Goal: Check status: Check status

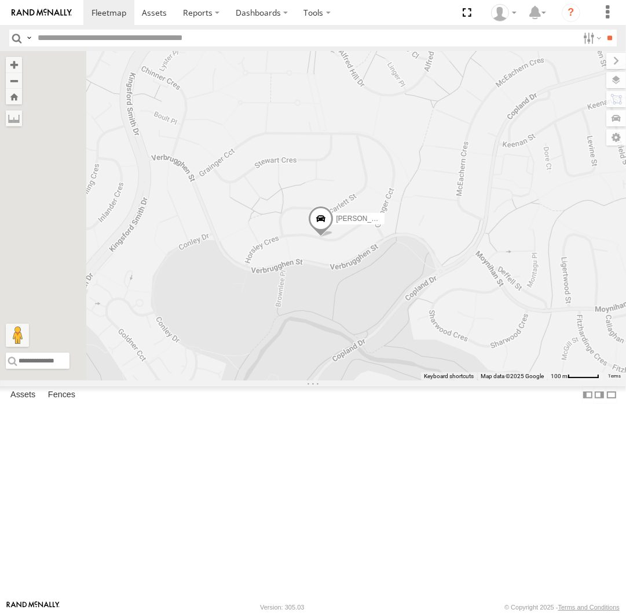
drag, startPoint x: 394, startPoint y: 160, endPoint x: 504, endPoint y: 361, distance: 229.3
click at [504, 361] on div "Daniel Triton Peter Kyle Chris" at bounding box center [313, 215] width 626 height 329
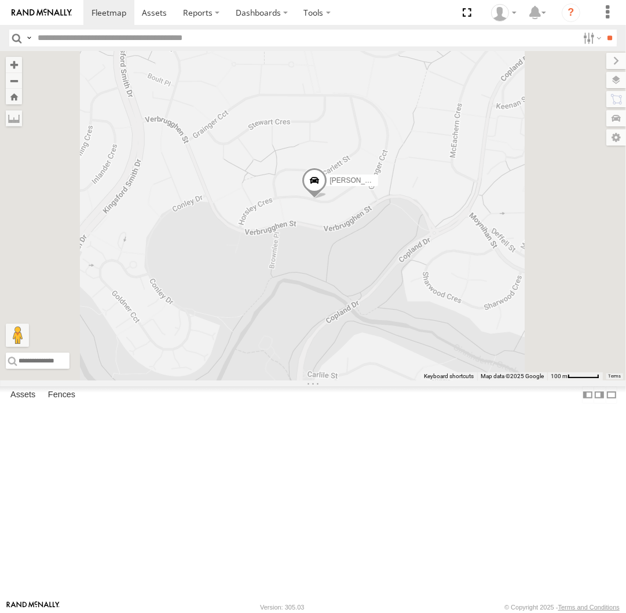
drag, startPoint x: 469, startPoint y: 300, endPoint x: 416, endPoint y: 294, distance: 54.2
click at [416, 294] on div "Daniel Triton Peter Kyle Chris" at bounding box center [313, 215] width 626 height 329
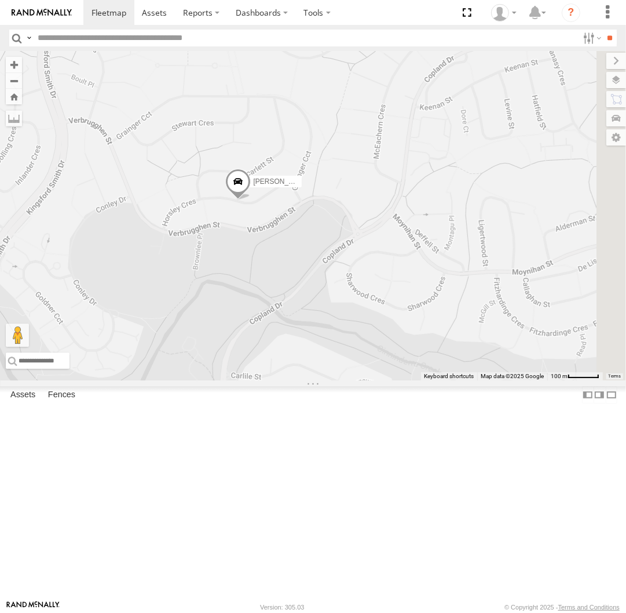
drag, startPoint x: 555, startPoint y: 308, endPoint x: 451, endPoint y: 312, distance: 103.8
click at [451, 312] on div "Daniel Triton Peter Kyle Chris" at bounding box center [313, 215] width 626 height 329
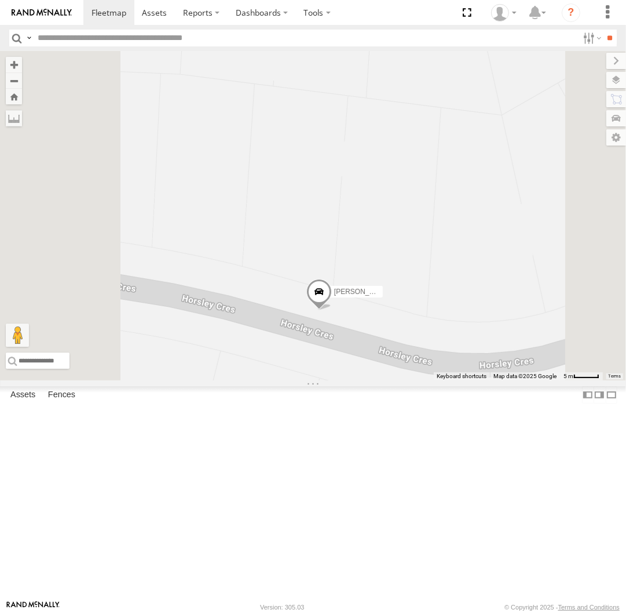
drag, startPoint x: 404, startPoint y: 142, endPoint x: 467, endPoint y: 321, distance: 189.9
click at [467, 321] on div "Daniel Triton Peter Kyle Chris" at bounding box center [313, 215] width 626 height 329
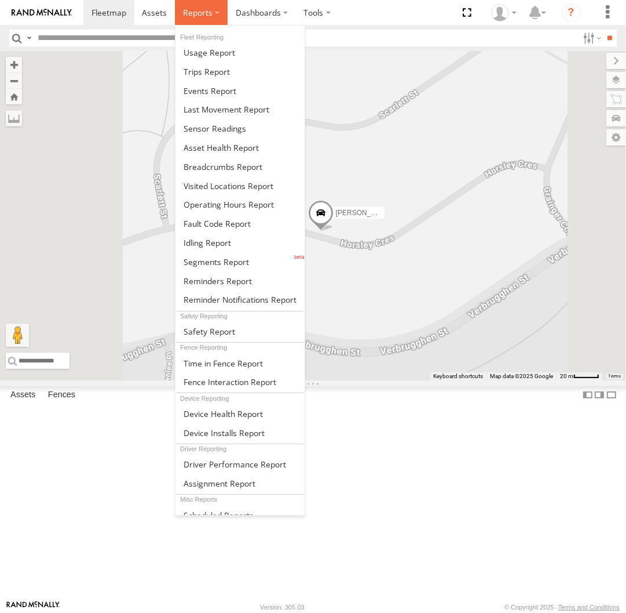
click at [198, 16] on span at bounding box center [198, 12] width 30 height 11
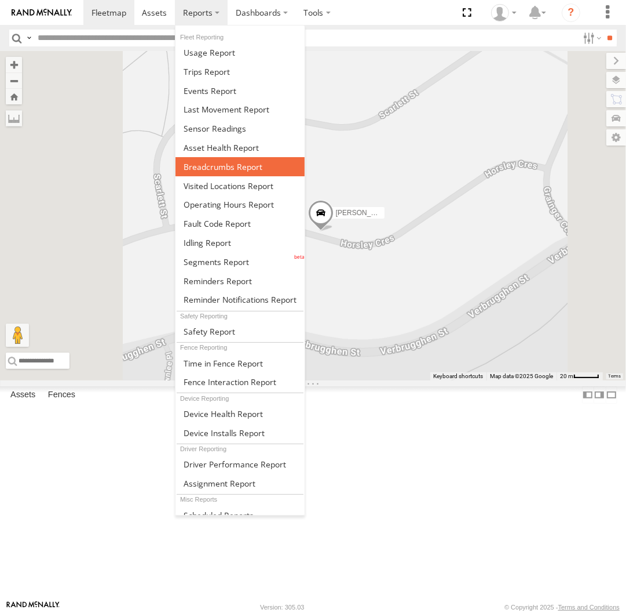
click at [217, 161] on link at bounding box center [240, 166] width 129 height 19
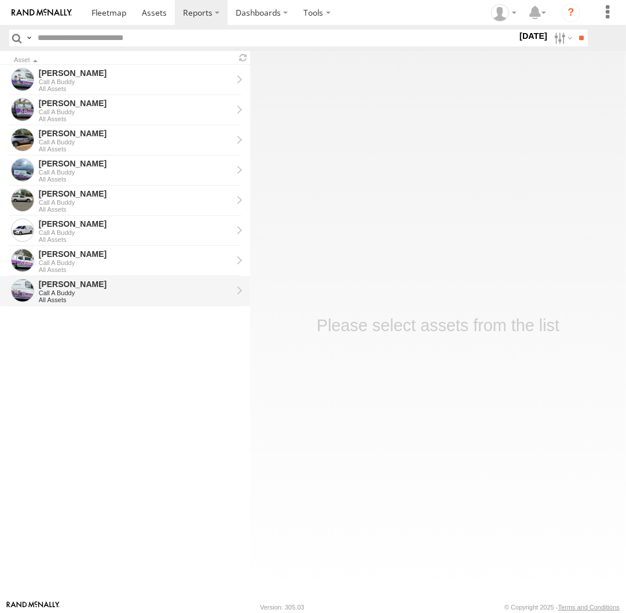
click at [111, 303] on div "Peter Call A Buddy All Assets" at bounding box center [135, 291] width 197 height 28
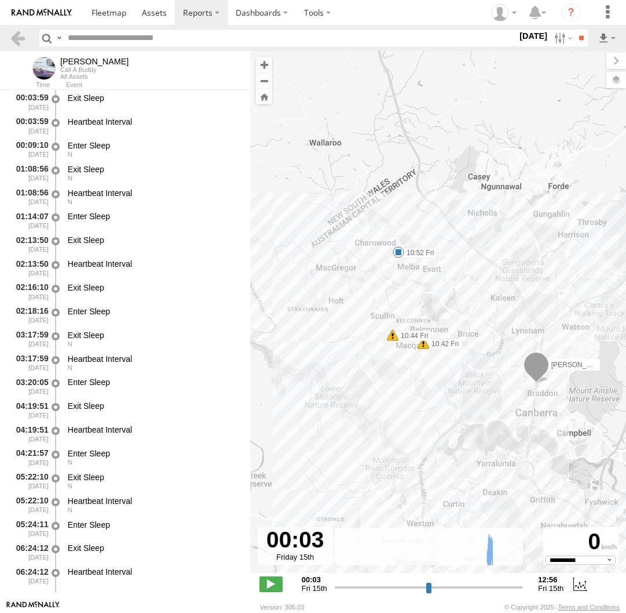
select select "**********"
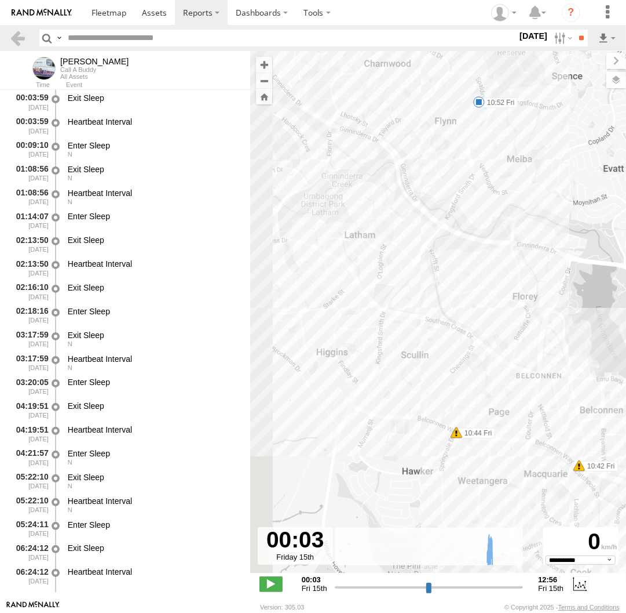
drag, startPoint x: 387, startPoint y: 214, endPoint x: 541, endPoint y: 391, distance: 235.4
click at [541, 391] on div "Peter 10:42 Fri 10:44 Fri 10:52 Fri" at bounding box center [438, 318] width 376 height 534
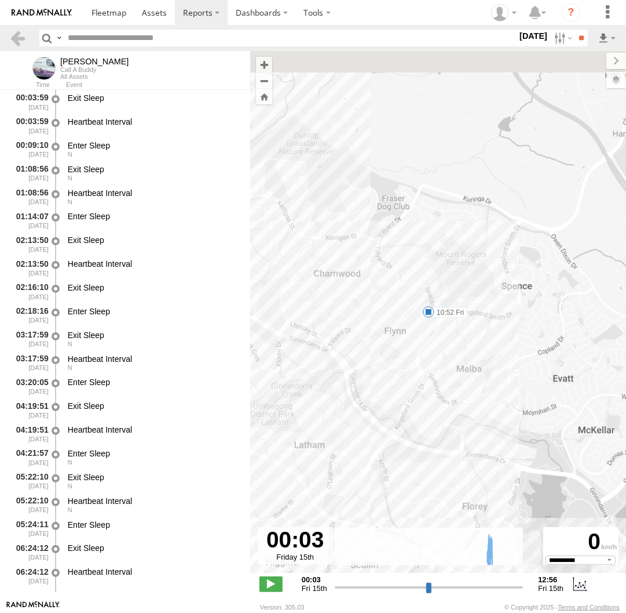
drag, startPoint x: 436, startPoint y: 174, endPoint x: 391, endPoint y: 373, distance: 203.2
click at [385, 384] on div "Peter 10:42 Fri 10:44 Fri 10:52 Fri" at bounding box center [438, 318] width 376 height 534
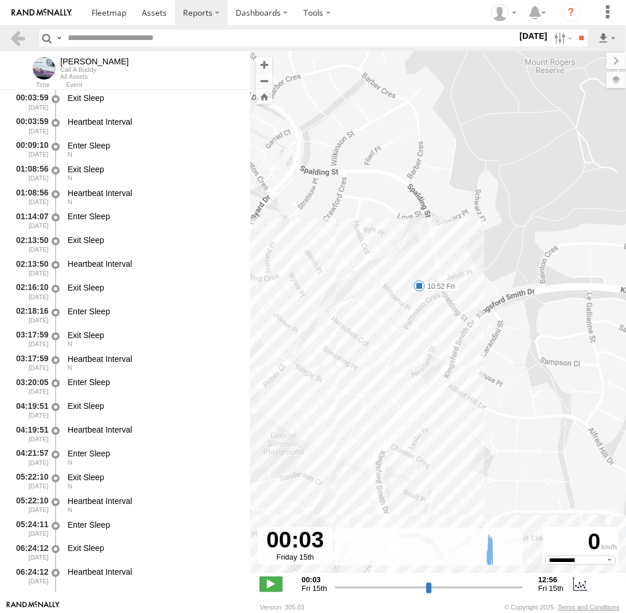
click at [421, 282] on span at bounding box center [420, 286] width 12 height 12
click at [388, 329] on div "Peter 10:42 Fri 10:44 Fri 10:52 Fri 10:52 Fri 15th Aug 4 Miethke Pl Flynn" at bounding box center [438, 318] width 376 height 534
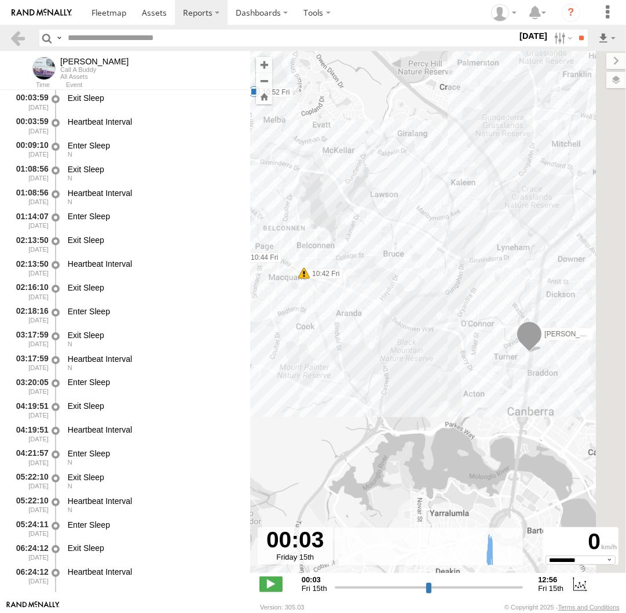
drag, startPoint x: 502, startPoint y: 459, endPoint x: 325, endPoint y: 207, distance: 308.1
click at [325, 207] on div "Peter 10:42 Fri 10:44 Fri 10:52 Fri" at bounding box center [438, 318] width 376 height 534
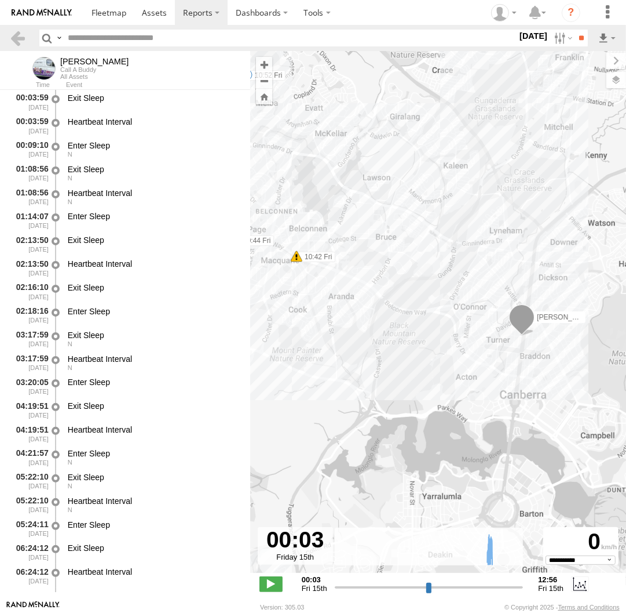
drag, startPoint x: 364, startPoint y: 300, endPoint x: 476, endPoint y: 343, distance: 119.8
click at [476, 343] on div "Peter 10:42 Fri 10:44 Fri 10:52 Fri" at bounding box center [438, 318] width 376 height 534
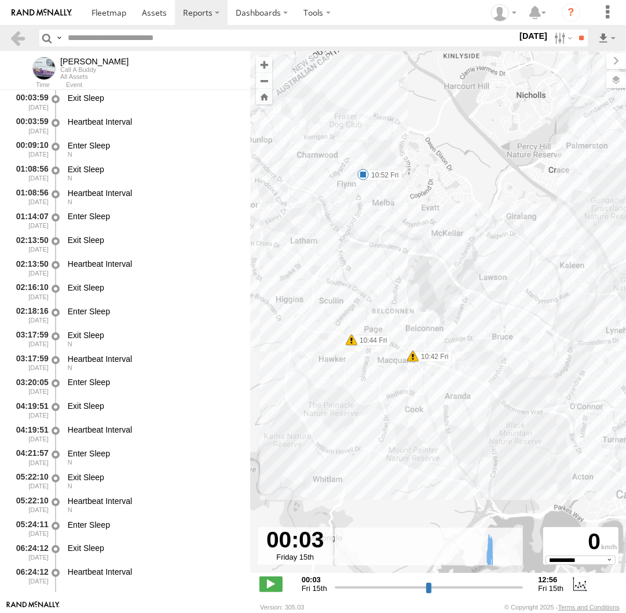
drag, startPoint x: 271, startPoint y: 293, endPoint x: 391, endPoint y: 394, distance: 157.1
click at [391, 394] on div "Peter 10:42 Fri 10:44 Fri 10:52 Fri" at bounding box center [438, 318] width 376 height 534
click at [363, 177] on span at bounding box center [364, 175] width 12 height 12
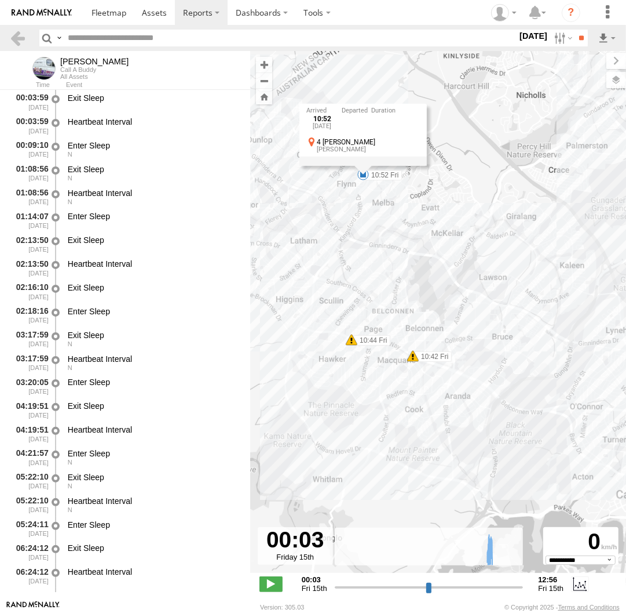
click at [402, 221] on div "Peter 10:42 Fri 10:44 Fri 10:52 Fri 10:52 Fri 15th Aug 4 Miethke Pl Flynn" at bounding box center [438, 318] width 376 height 534
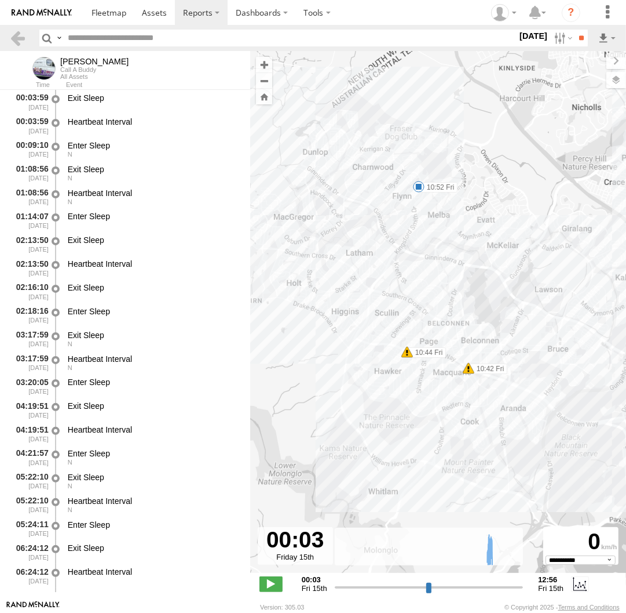
drag, startPoint x: 496, startPoint y: 296, endPoint x: 549, endPoint y: 306, distance: 53.8
click at [549, 306] on div "Peter 10:42 Fri 10:44 Fri 10:52 Fri" at bounding box center [438, 318] width 376 height 534
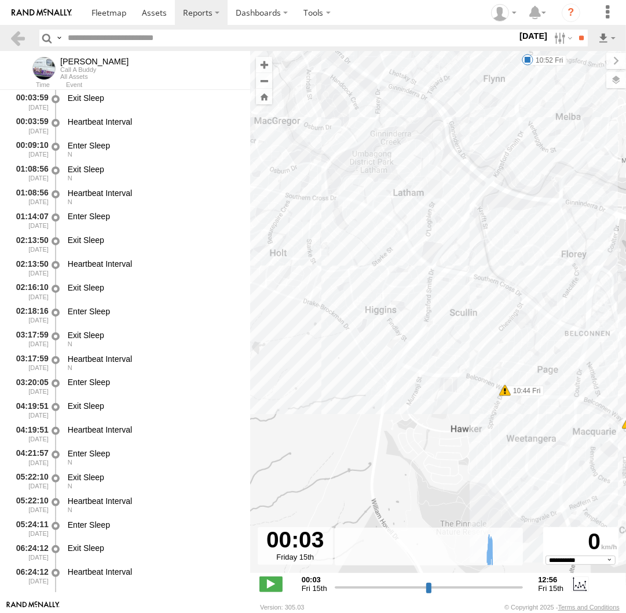
drag, startPoint x: 279, startPoint y: 289, endPoint x: 556, endPoint y: 325, distance: 278.8
click at [554, 326] on div "Peter 10:42 Fri 10:44 Fri 10:52 Fri" at bounding box center [438, 318] width 376 height 534
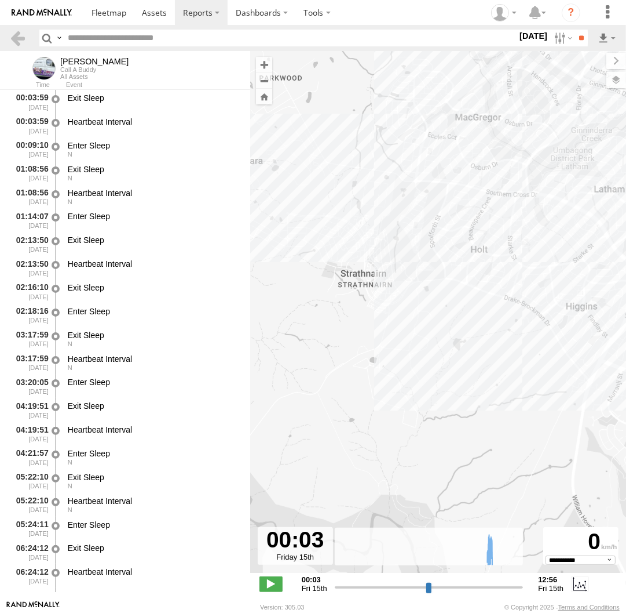
drag, startPoint x: 498, startPoint y: 294, endPoint x: 429, endPoint y: 264, distance: 75.3
click at [429, 264] on div "Peter 10:42 Fri 10:44 Fri 10:52 Fri" at bounding box center [438, 318] width 376 height 534
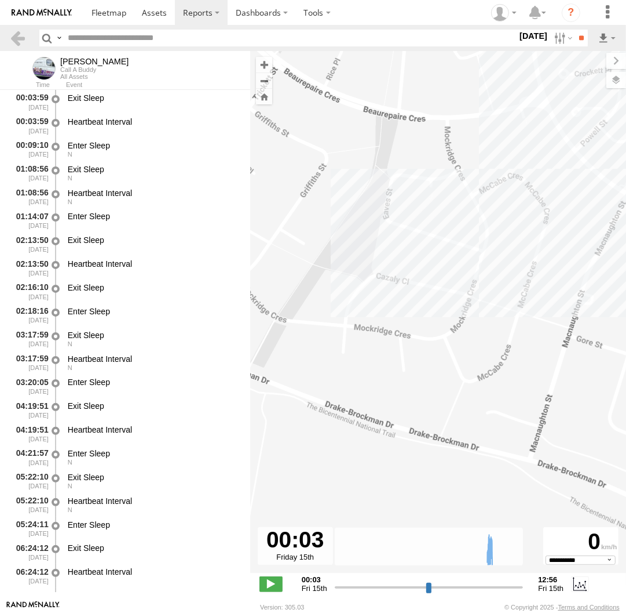
drag, startPoint x: 558, startPoint y: 184, endPoint x: 439, endPoint y: 303, distance: 167.2
click at [439, 303] on div "Peter 10:42 Fri 10:44 Fri 10:52 Fri" at bounding box center [438, 318] width 376 height 534
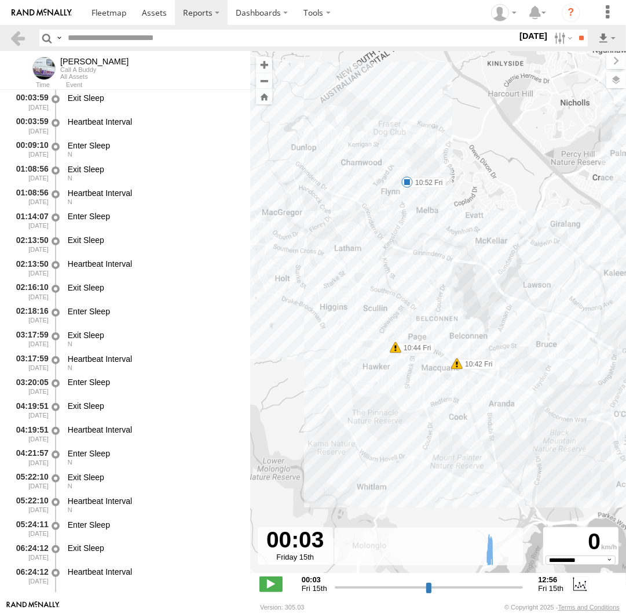
drag, startPoint x: 566, startPoint y: 295, endPoint x: 413, endPoint y: 287, distance: 152.6
click at [413, 287] on div "Peter 10:42 Fri 10:44 Fri 10:52 Fri" at bounding box center [438, 318] width 376 height 534
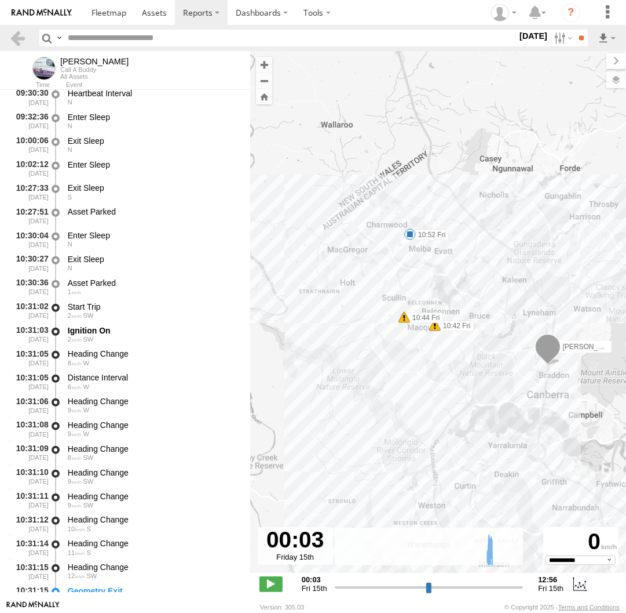
scroll to position [904, 0]
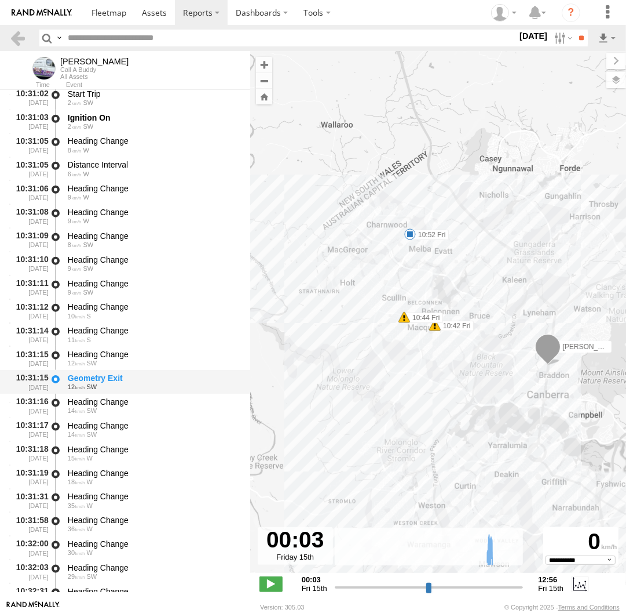
click at [121, 387] on div "12 SW" at bounding box center [154, 386] width 172 height 7
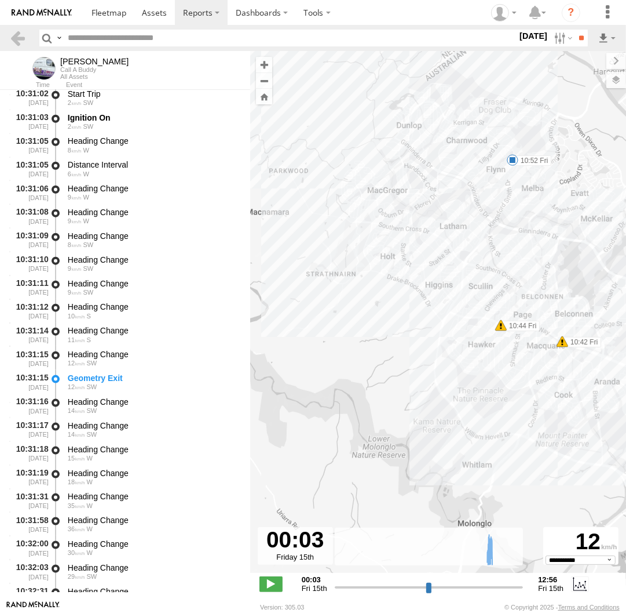
drag, startPoint x: 580, startPoint y: 226, endPoint x: 513, endPoint y: 254, distance: 73.0
click at [513, 254] on div "Peter 10:42 Fri 10:44 Fri 10:52 Fri" at bounding box center [438, 318] width 376 height 534
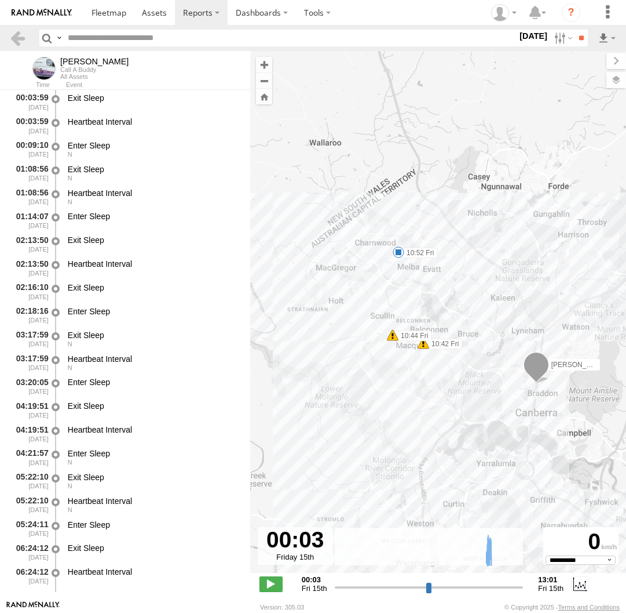
select select "**********"
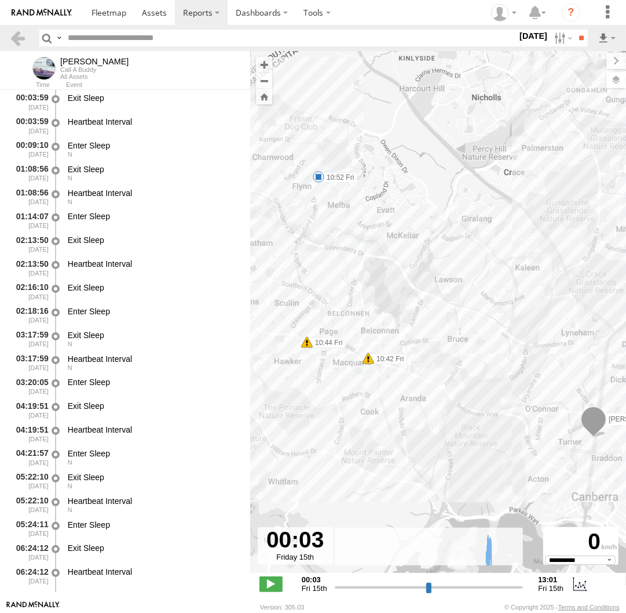
drag, startPoint x: 466, startPoint y: 311, endPoint x: 417, endPoint y: 304, distance: 49.8
click at [417, 304] on div "Peter 10:42 Fri 10:44 Fri 10:52 Fri" at bounding box center [438, 318] width 376 height 534
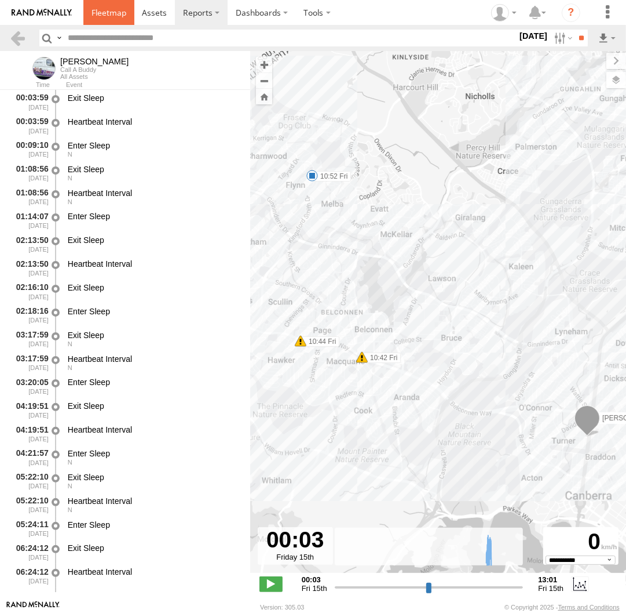
click at [97, 14] on span at bounding box center [109, 12] width 35 height 11
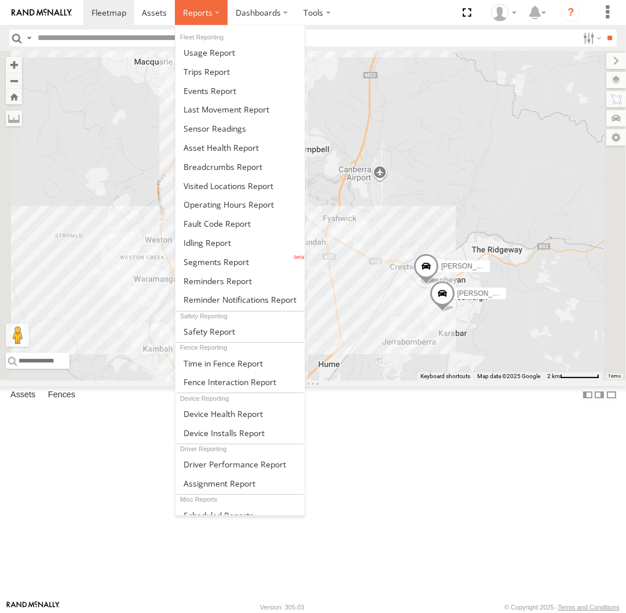
click at [194, 10] on span at bounding box center [198, 12] width 30 height 11
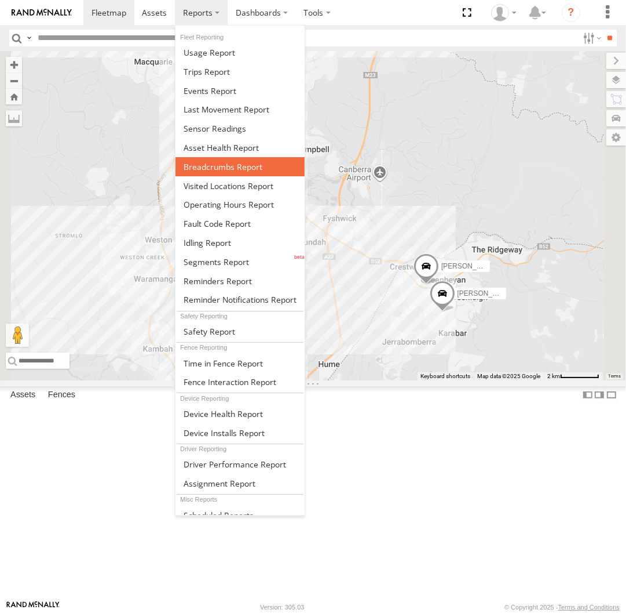
click at [238, 165] on span at bounding box center [223, 166] width 79 height 11
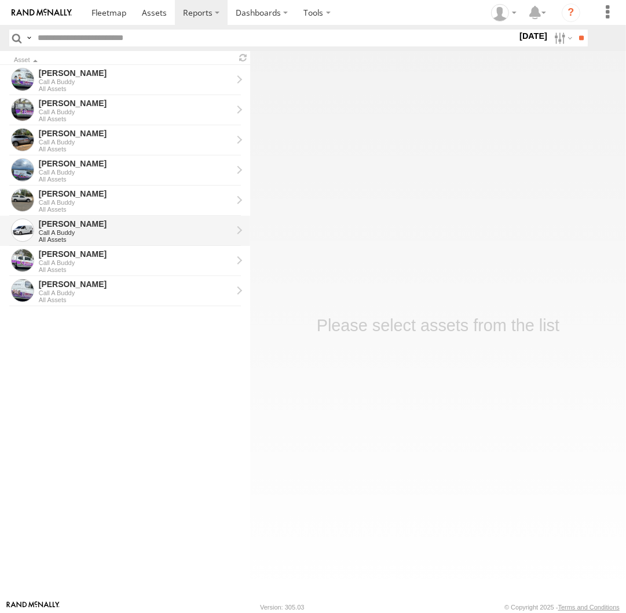
click at [89, 234] on div "Call A Buddy" at bounding box center [136, 232] width 194 height 7
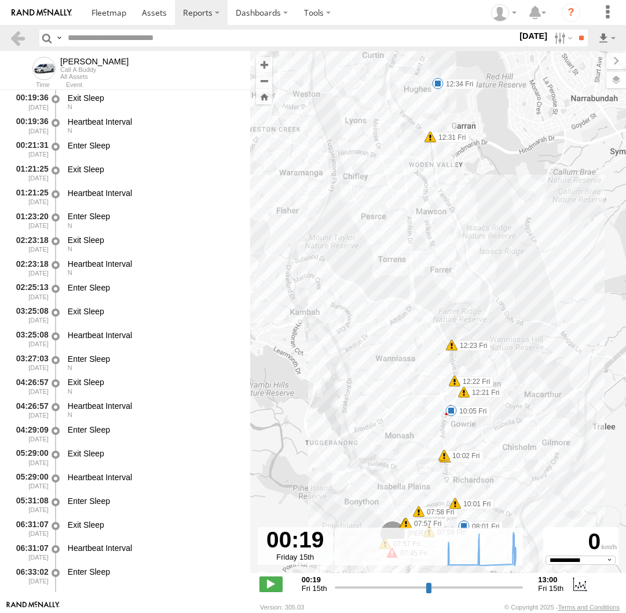
select select "**********"
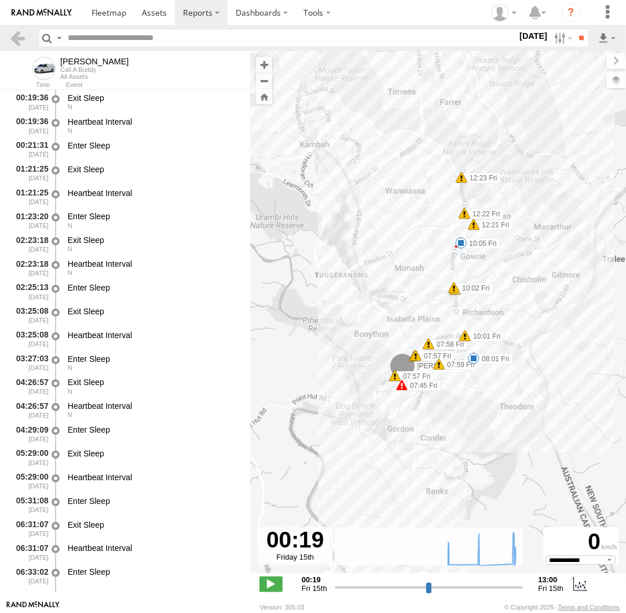
drag, startPoint x: 506, startPoint y: 389, endPoint x: 478, endPoint y: 329, distance: 66.6
click at [478, 329] on div "Michael 07:45 Fri 07:57 Fri 07:57 Fri 07:57 Fri 07:58 Fri 07:59 Fri 08:01 Fri 1…" at bounding box center [438, 318] width 376 height 534
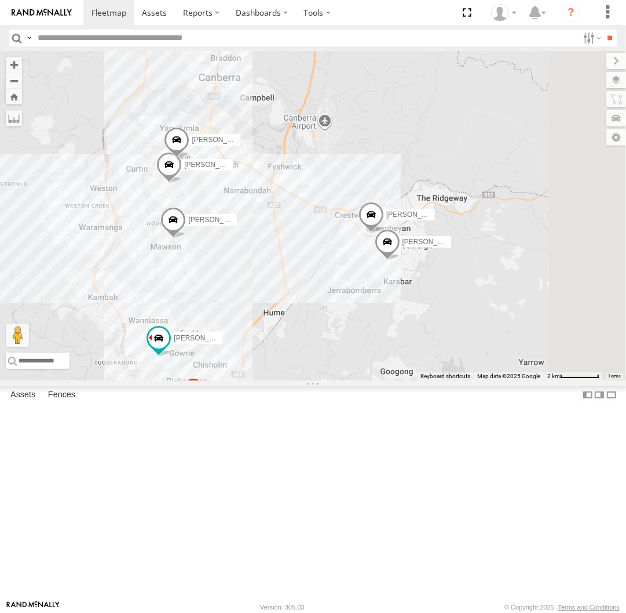
drag, startPoint x: 529, startPoint y: 379, endPoint x: 494, endPoint y: 348, distance: 46.8
click at [494, 348] on div "Michael Daniel Triton Peter Kyle Andrew Chris Jamie Tom" at bounding box center [313, 215] width 626 height 329
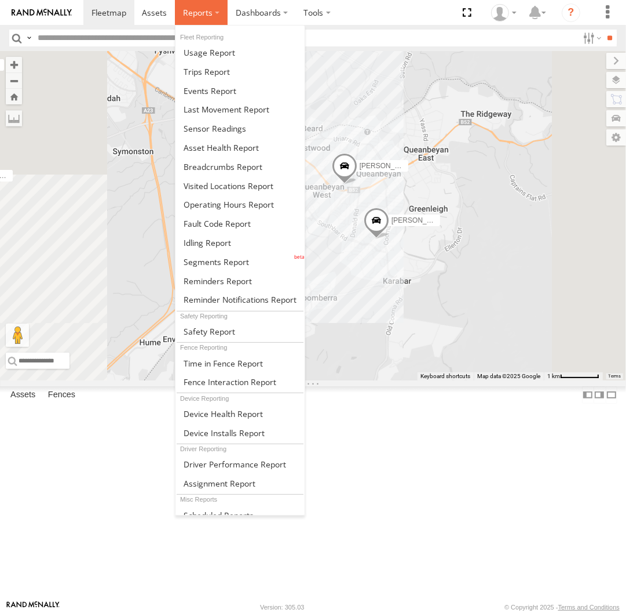
click at [199, 15] on span at bounding box center [198, 12] width 30 height 11
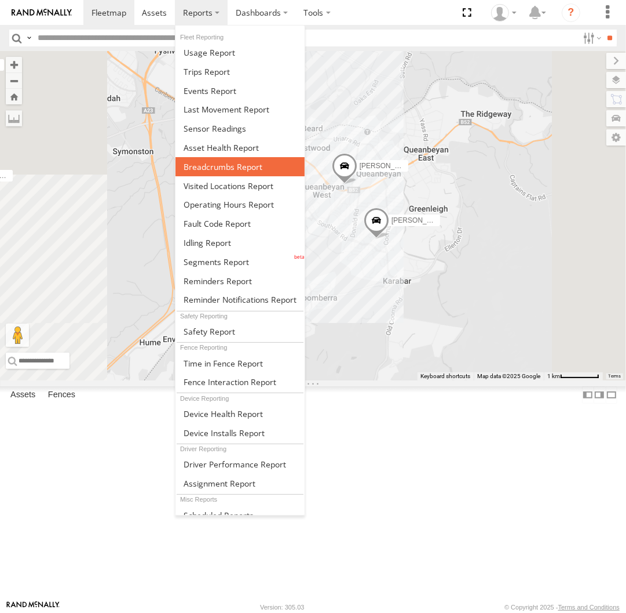
click at [218, 169] on span at bounding box center [223, 166] width 79 height 11
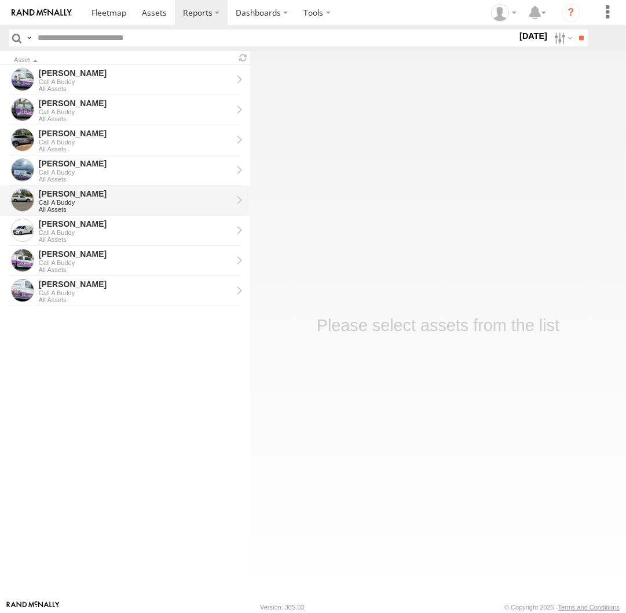
click at [143, 199] on div "Call A Buddy" at bounding box center [136, 202] width 194 height 7
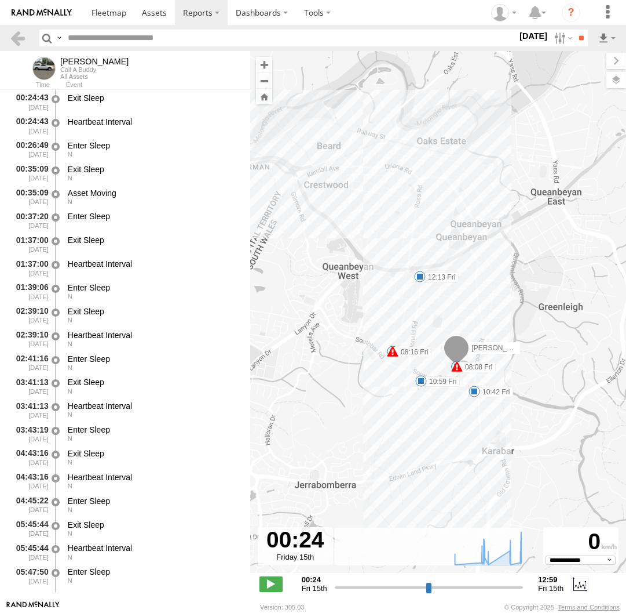
select select "**********"
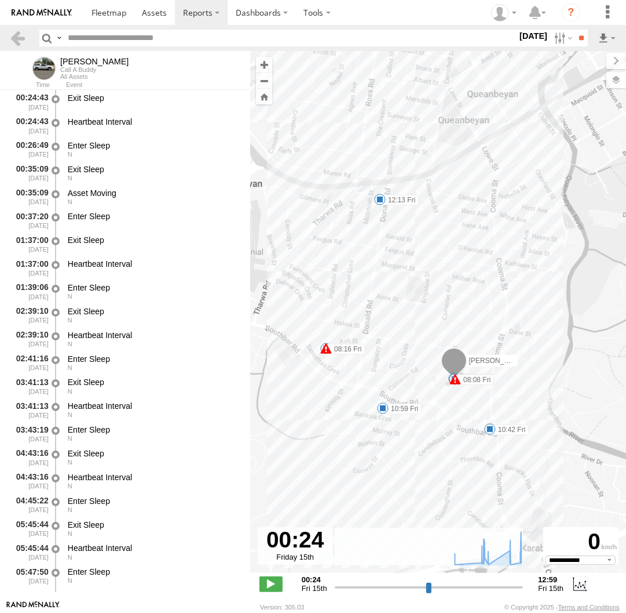
click at [378, 202] on span at bounding box center [380, 200] width 12 height 12
click at [406, 230] on div "Andrew 08:08 Fri 08:16 Fri 08:16 Fri 08:26 Fri 10:27 Fri 10:42 Fri 10:59 Fri 12…" at bounding box center [438, 318] width 376 height 534
click at [380, 201] on span at bounding box center [380, 200] width 12 height 12
click at [380, 191] on div "12:13 Fri 15th Aug 12:52 Fri 15th Aug 38 11 Donald Rd Queanbeyan" at bounding box center [380, 160] width 138 height 62
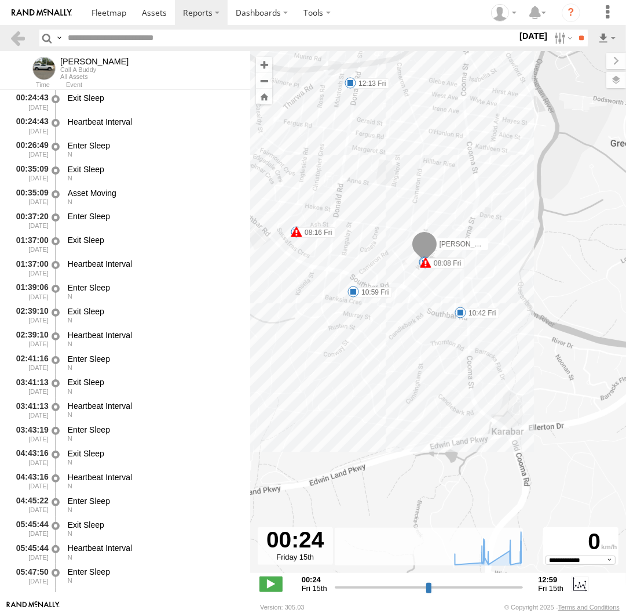
drag, startPoint x: 529, startPoint y: 348, endPoint x: 389, endPoint y: 258, distance: 165.6
click at [389, 258] on div "Andrew 08:08 Fri 08:16 Fri 08:16 Fri 08:26 Fri 10:27 Fri 10:42 Fri 10:59 Fri 12…" at bounding box center [438, 318] width 376 height 534
click at [355, 290] on span at bounding box center [354, 292] width 12 height 12
click at [355, 311] on div "Andrew 08:08 Fri 08:16 Fri 08:16 Fri 08:26 Fri 10:27 Fri 10:42 Fri 10:59 Fri 12…" at bounding box center [438, 318] width 376 height 534
click at [460, 312] on span at bounding box center [461, 313] width 12 height 12
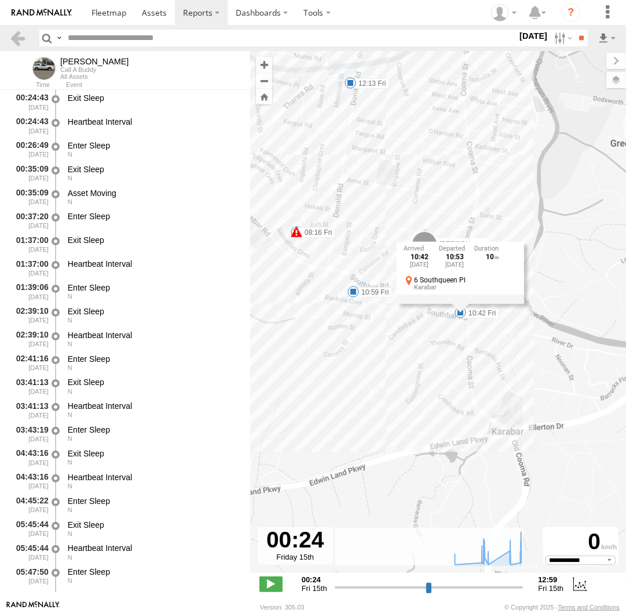
click at [549, 345] on div "Andrew 08:08 Fri 08:16 Fri 08:16 Fri 08:26 Fri 10:27 Fri 10:42 Fri 10:59 Fri 12…" at bounding box center [438, 318] width 376 height 534
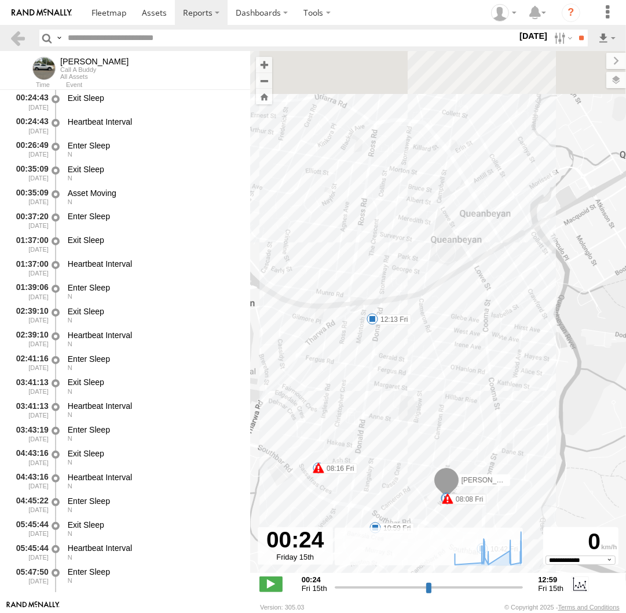
drag, startPoint x: 438, startPoint y: 286, endPoint x: 458, endPoint y: 497, distance: 212.5
click at [460, 530] on div "Andrew 08:08 Fri 08:16 Fri 08:16 Fri 08:26 Fri 10:27 Fri 10:42 Fri 10:59 Fri 12…" at bounding box center [438, 318] width 376 height 534
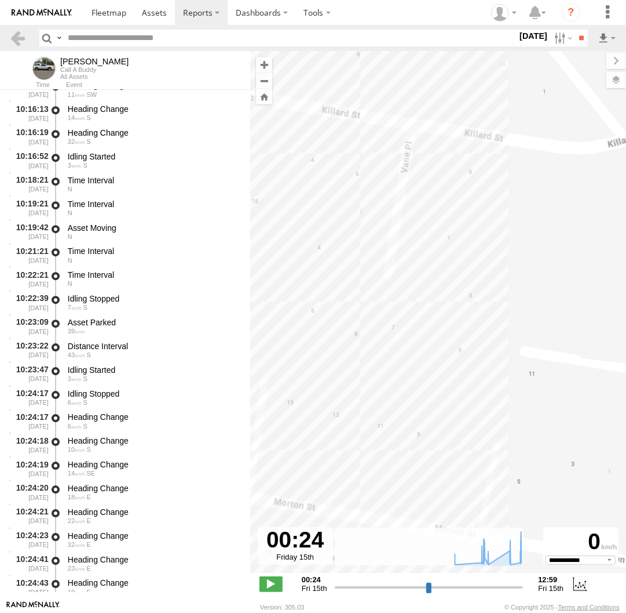
scroll to position [2820, 0]
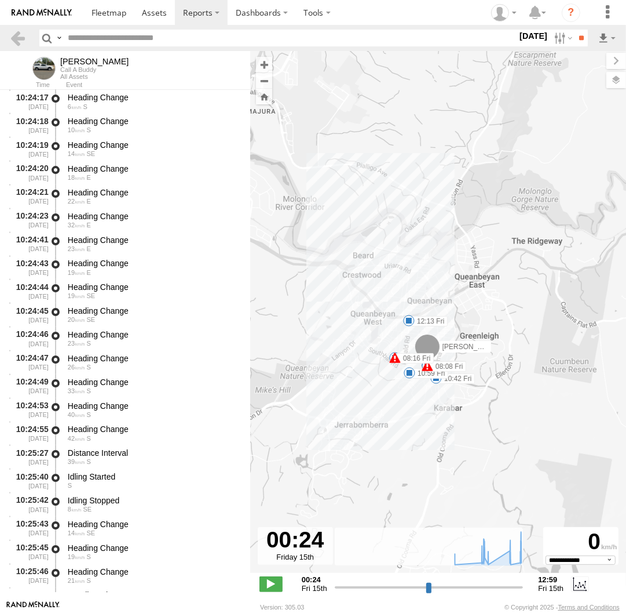
drag, startPoint x: 491, startPoint y: 331, endPoint x: 487, endPoint y: 294, distance: 36.7
click at [487, 294] on div "Andrew 08:08 Fri 08:16 Fri 08:16 Fri 08:26 Fri 10:27 Fri 10:42 Fri 10:59 Fri 12…" at bounding box center [438, 318] width 376 height 534
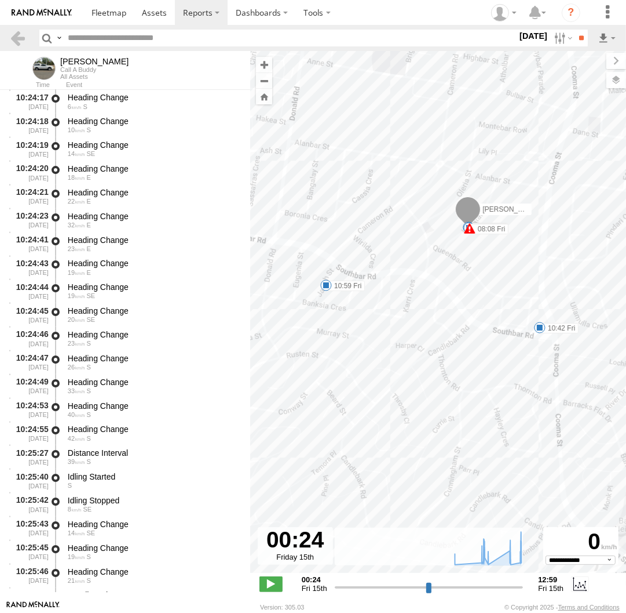
drag, startPoint x: 301, startPoint y: 285, endPoint x: 341, endPoint y: 301, distance: 42.6
click at [341, 301] on div "Andrew 08:08 Fri 08:16 Fri 08:16 Fri 08:26 Fri 10:27 Fri 10:42 Fri 10:59 Fri 12…" at bounding box center [438, 318] width 376 height 534
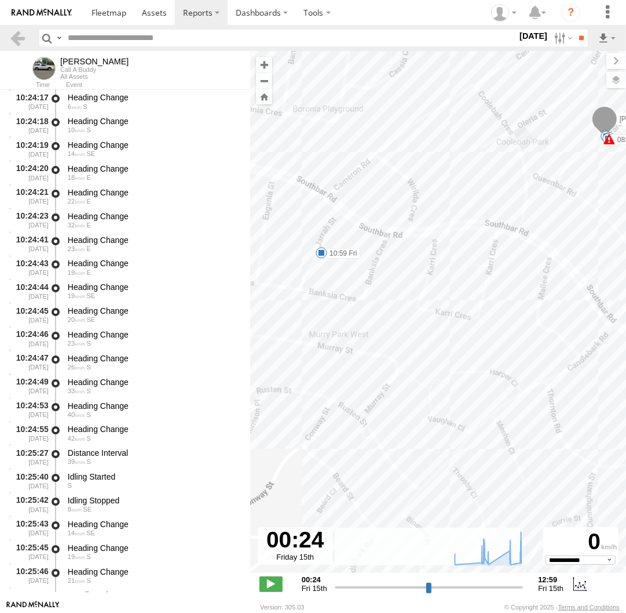
click at [323, 252] on span at bounding box center [322, 253] width 12 height 12
click at [347, 283] on div "Andrew 08:08 Fri 08:16 Fri 08:16 Fri 08:26 Fri 10:27 Fri 10:42 Fri 10:59 Fri 12…" at bounding box center [438, 318] width 376 height 534
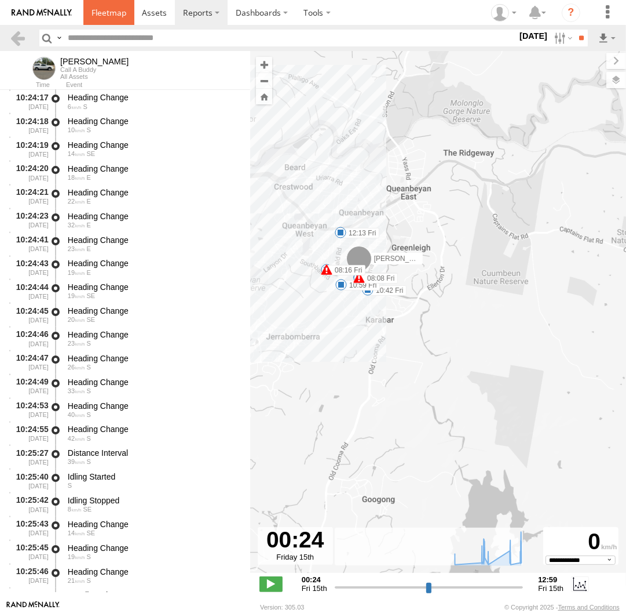
click at [110, 15] on span at bounding box center [109, 12] width 35 height 11
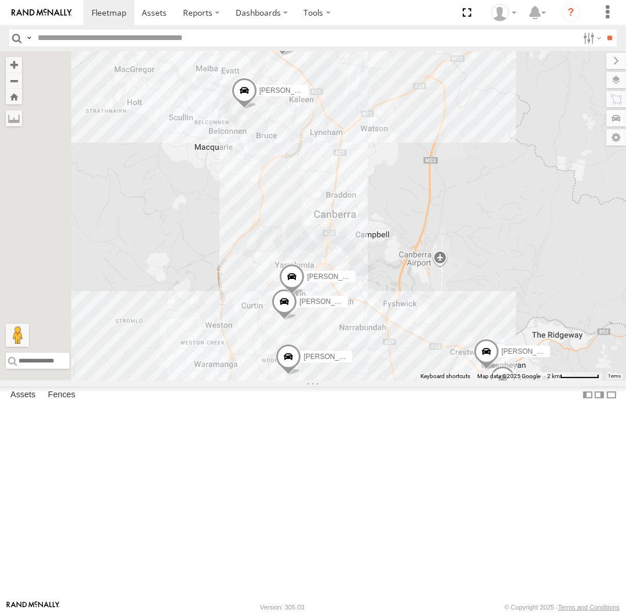
drag, startPoint x: 446, startPoint y: 214, endPoint x: 492, endPoint y: 264, distance: 68.1
click at [488, 258] on div "[PERSON_NAME] Triton [PERSON_NAME] [PERSON_NAME] [PERSON_NAME] [PERSON_NAME]" at bounding box center [313, 215] width 626 height 329
